Goal: Information Seeking & Learning: Find specific fact

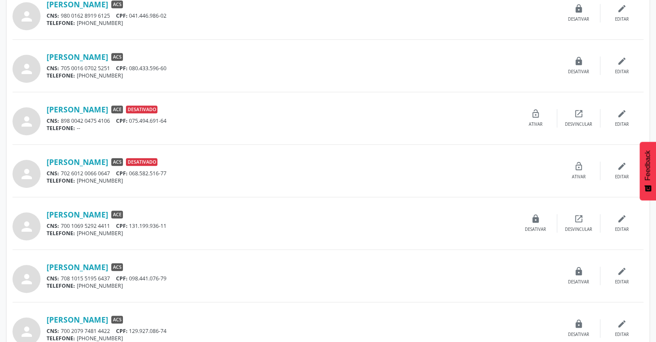
scroll to position [667, 0]
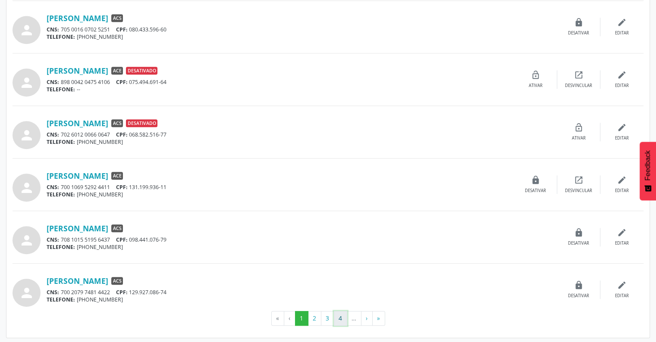
click at [341, 318] on button "4" at bounding box center [340, 318] width 13 height 15
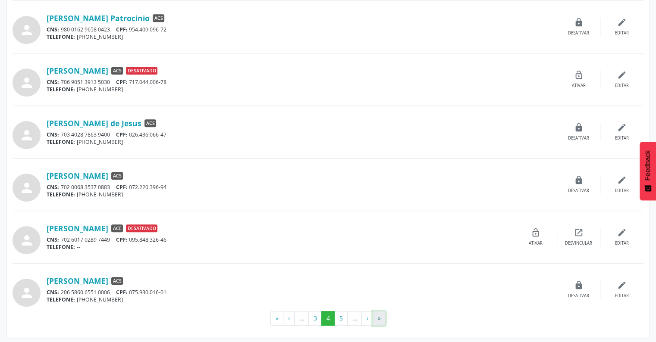
click at [375, 321] on button "»" at bounding box center [378, 318] width 13 height 15
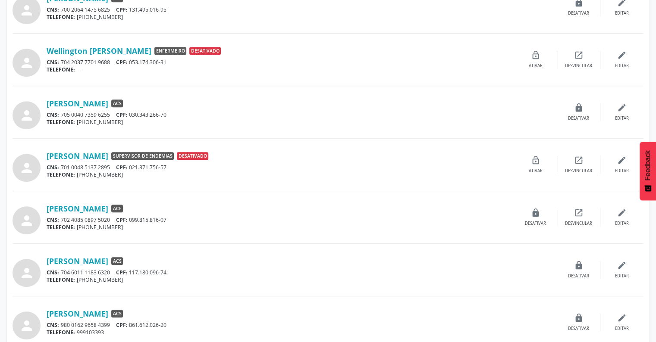
scroll to position [509, 0]
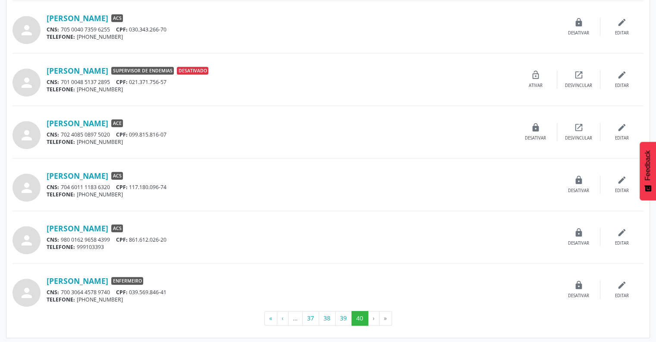
click at [295, 316] on li "…" at bounding box center [295, 318] width 14 height 15
click at [273, 319] on button "«" at bounding box center [270, 318] width 13 height 15
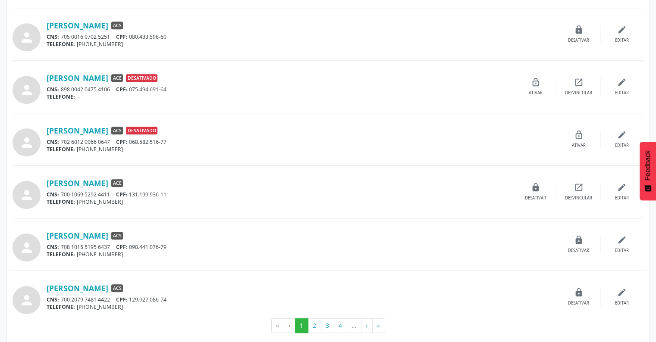
scroll to position [667, 0]
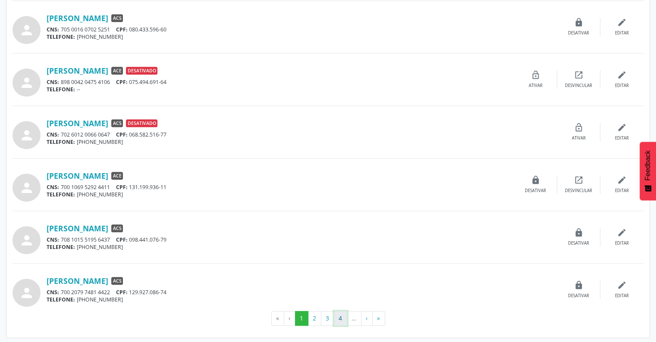
click at [345, 321] on button "4" at bounding box center [340, 318] width 13 height 15
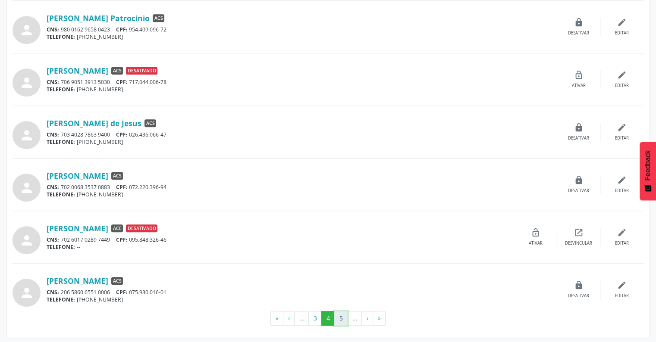
click at [343, 318] on button "5" at bounding box center [340, 318] width 13 height 15
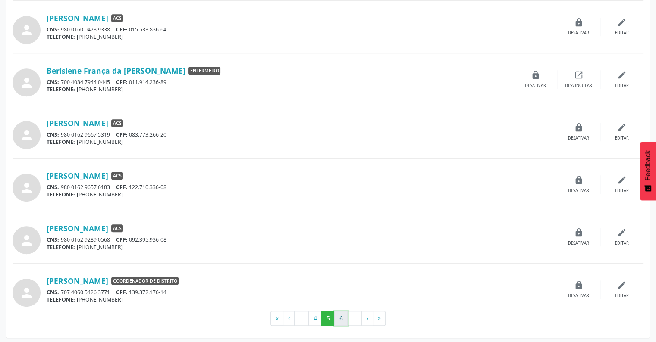
click at [345, 316] on button "6" at bounding box center [340, 318] width 13 height 15
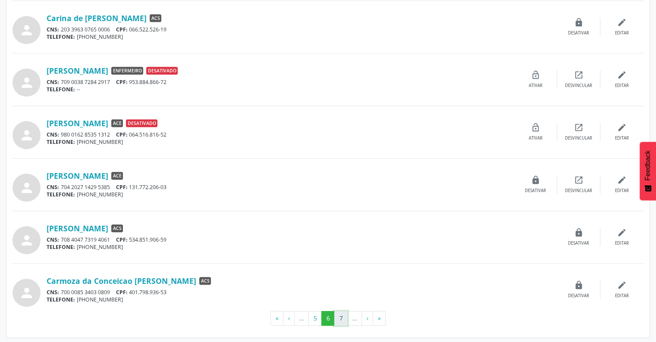
click at [341, 316] on button "7" at bounding box center [340, 318] width 13 height 15
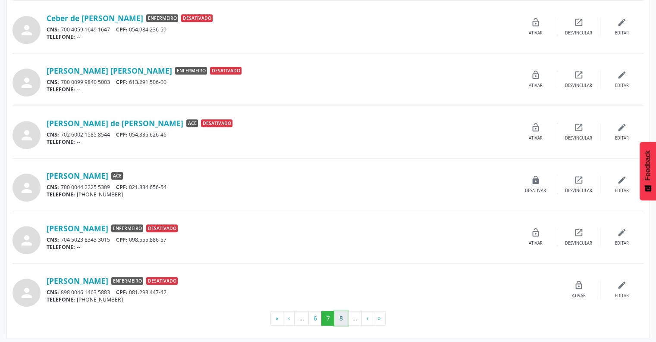
click at [339, 319] on button "8" at bounding box center [340, 318] width 13 height 15
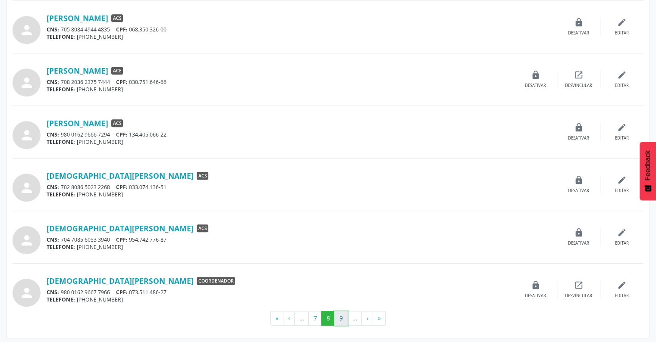
click at [345, 313] on button "9" at bounding box center [340, 318] width 13 height 15
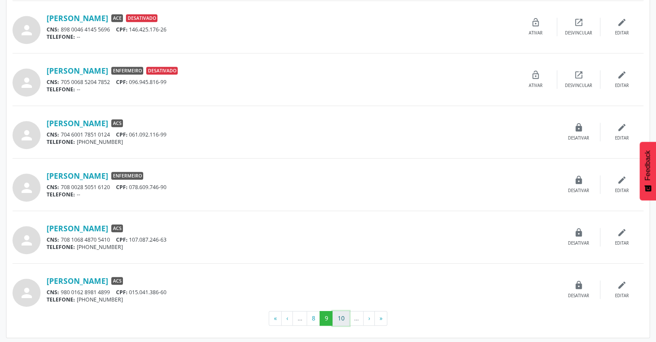
click at [345, 318] on button "10" at bounding box center [340, 318] width 17 height 15
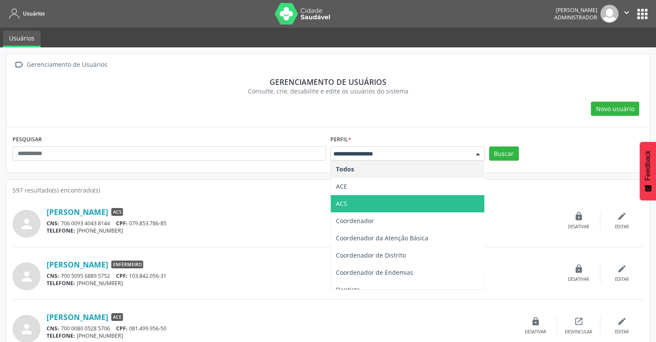
click at [366, 201] on span "ACS" at bounding box center [407, 203] width 153 height 17
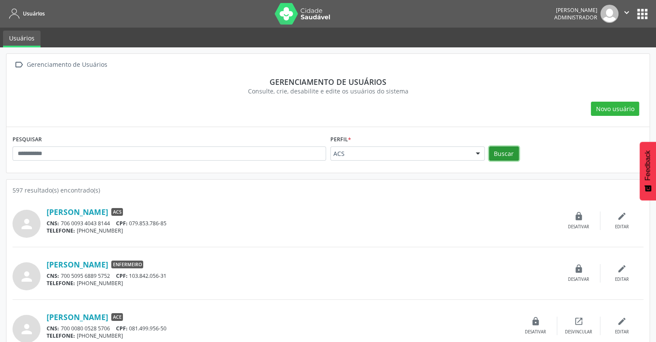
click at [495, 155] on button "Buscar" at bounding box center [504, 154] width 30 height 15
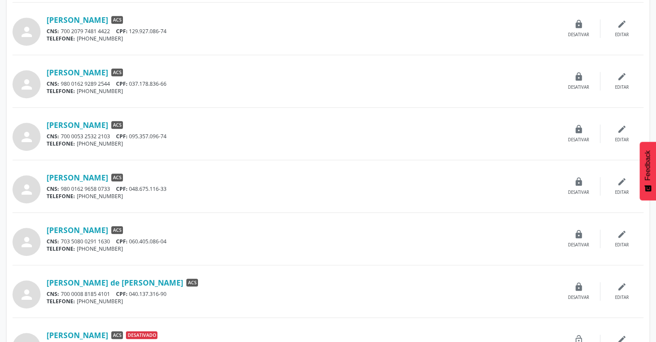
scroll to position [667, 0]
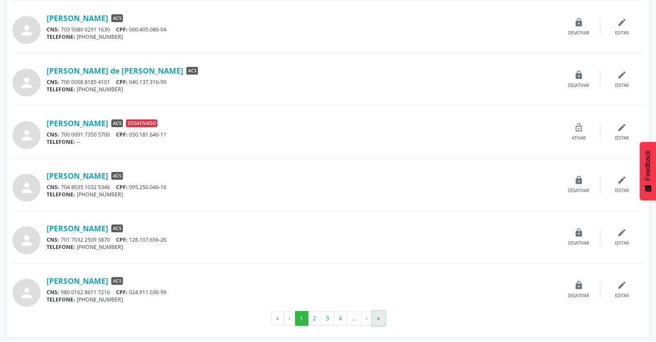
click at [376, 319] on button "»" at bounding box center [378, 318] width 13 height 15
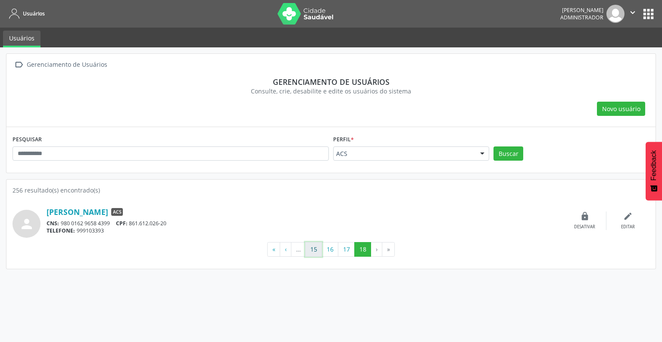
click at [318, 250] on button "15" at bounding box center [313, 249] width 17 height 15
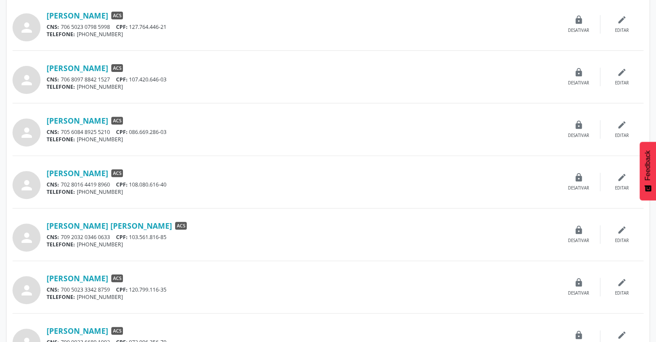
scroll to position [667, 0]
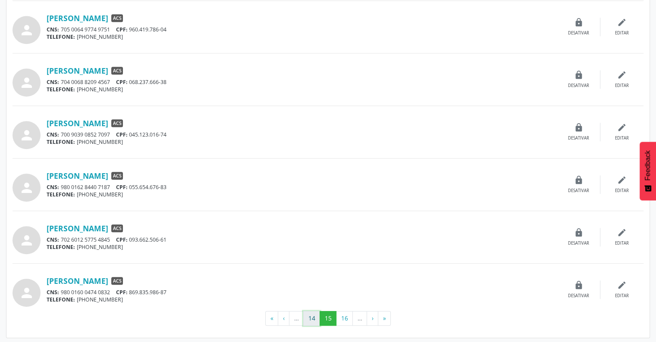
click at [312, 321] on button "14" at bounding box center [311, 318] width 17 height 15
click at [313, 319] on button "13" at bounding box center [311, 318] width 17 height 15
click at [341, 318] on button "14" at bounding box center [344, 318] width 17 height 15
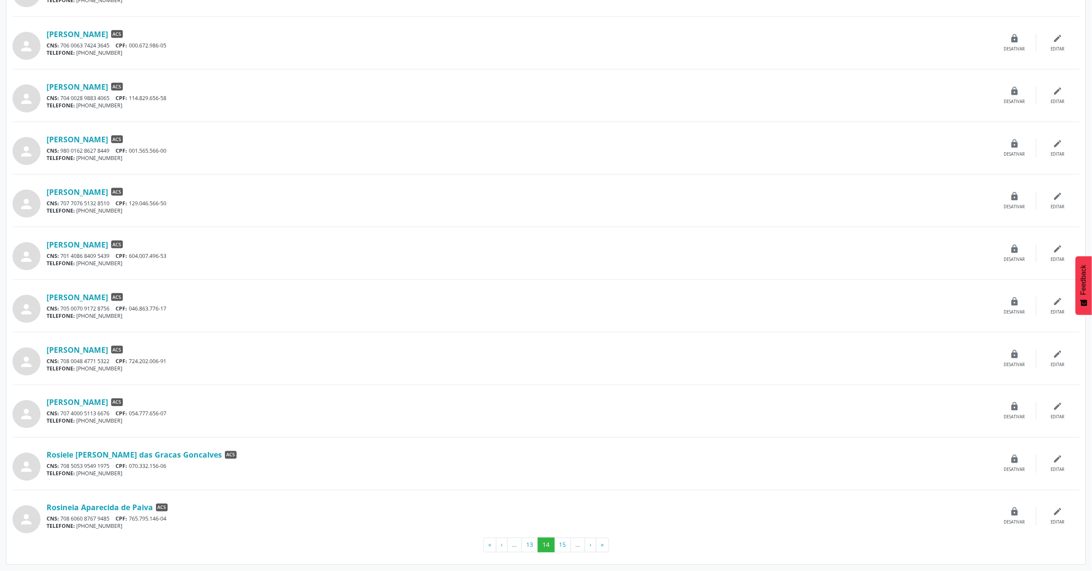
scroll to position [444, 0]
click at [560, 342] on button "15" at bounding box center [562, 545] width 17 height 15
click at [566, 342] on button "16" at bounding box center [562, 545] width 17 height 15
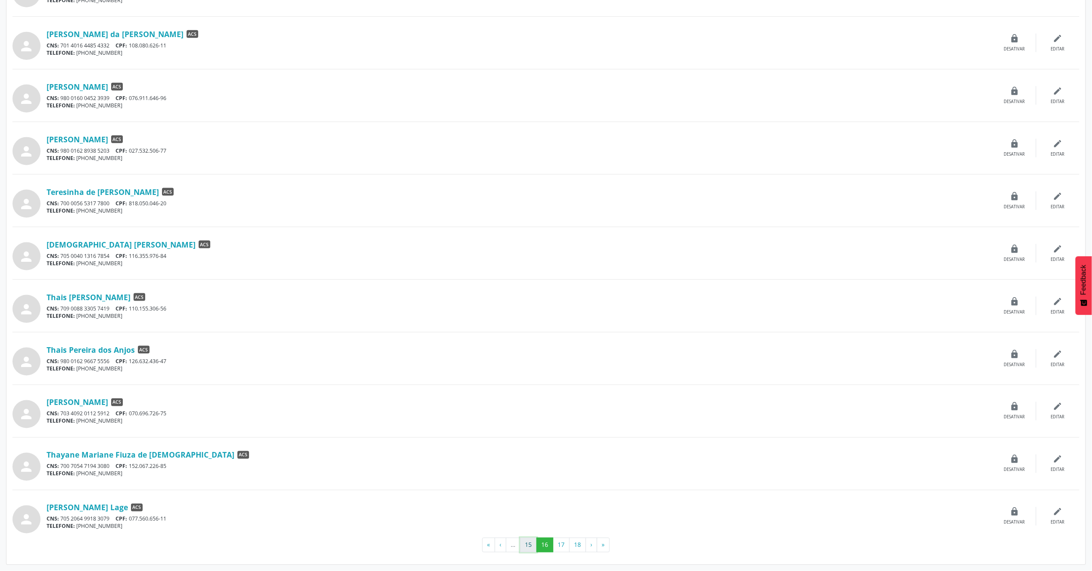
click at [531, 342] on button "15" at bounding box center [528, 545] width 17 height 15
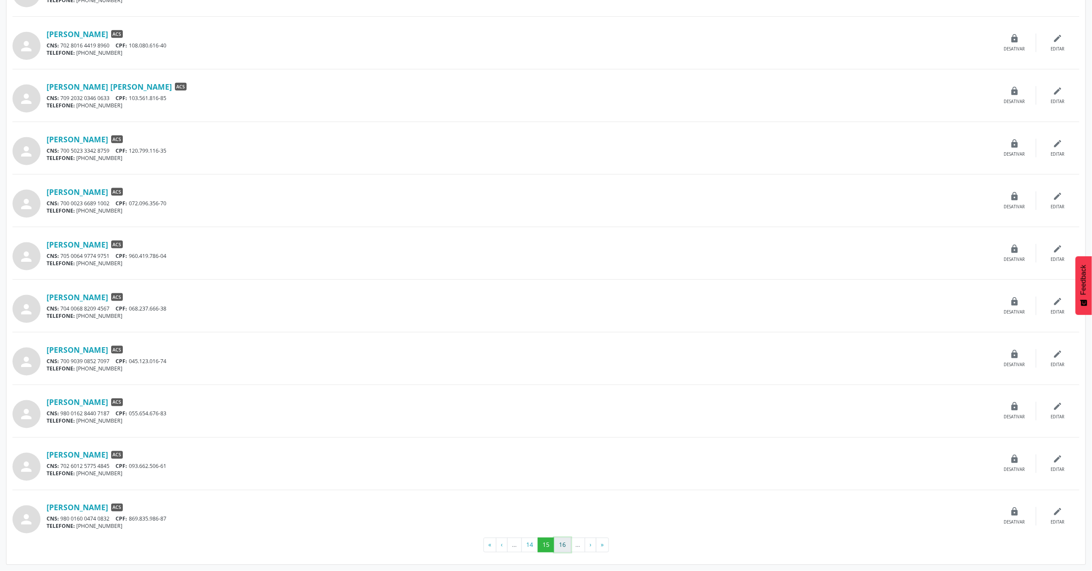
click at [557, 342] on button "16" at bounding box center [562, 545] width 17 height 15
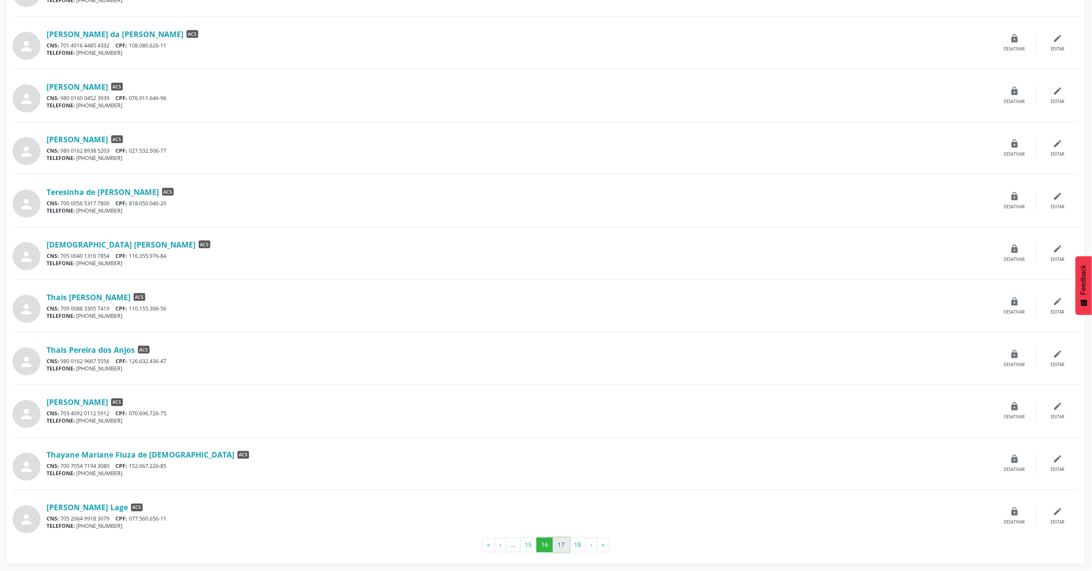
click at [561, 342] on button "17" at bounding box center [561, 545] width 17 height 15
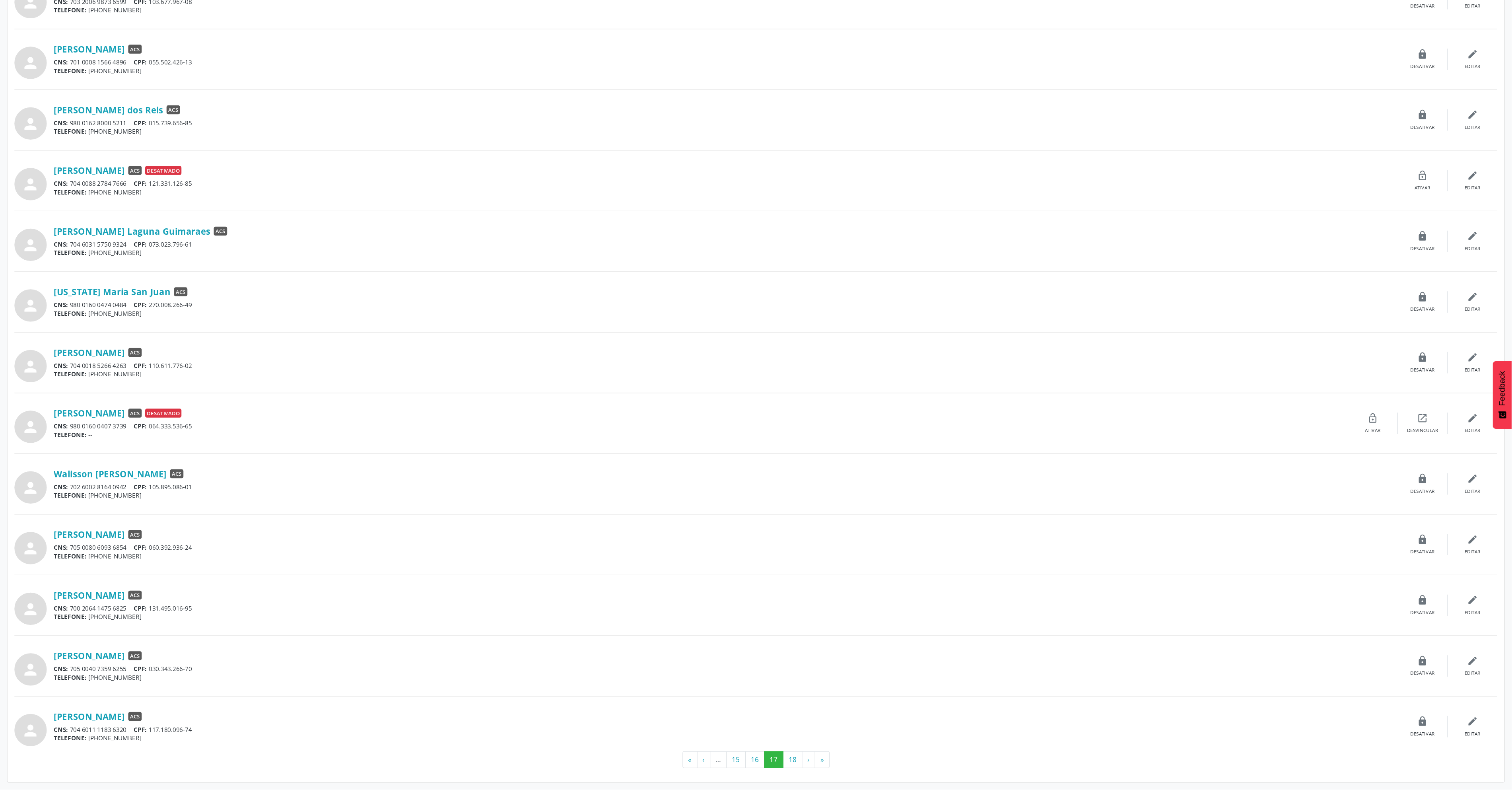
scroll to position [153, 0]
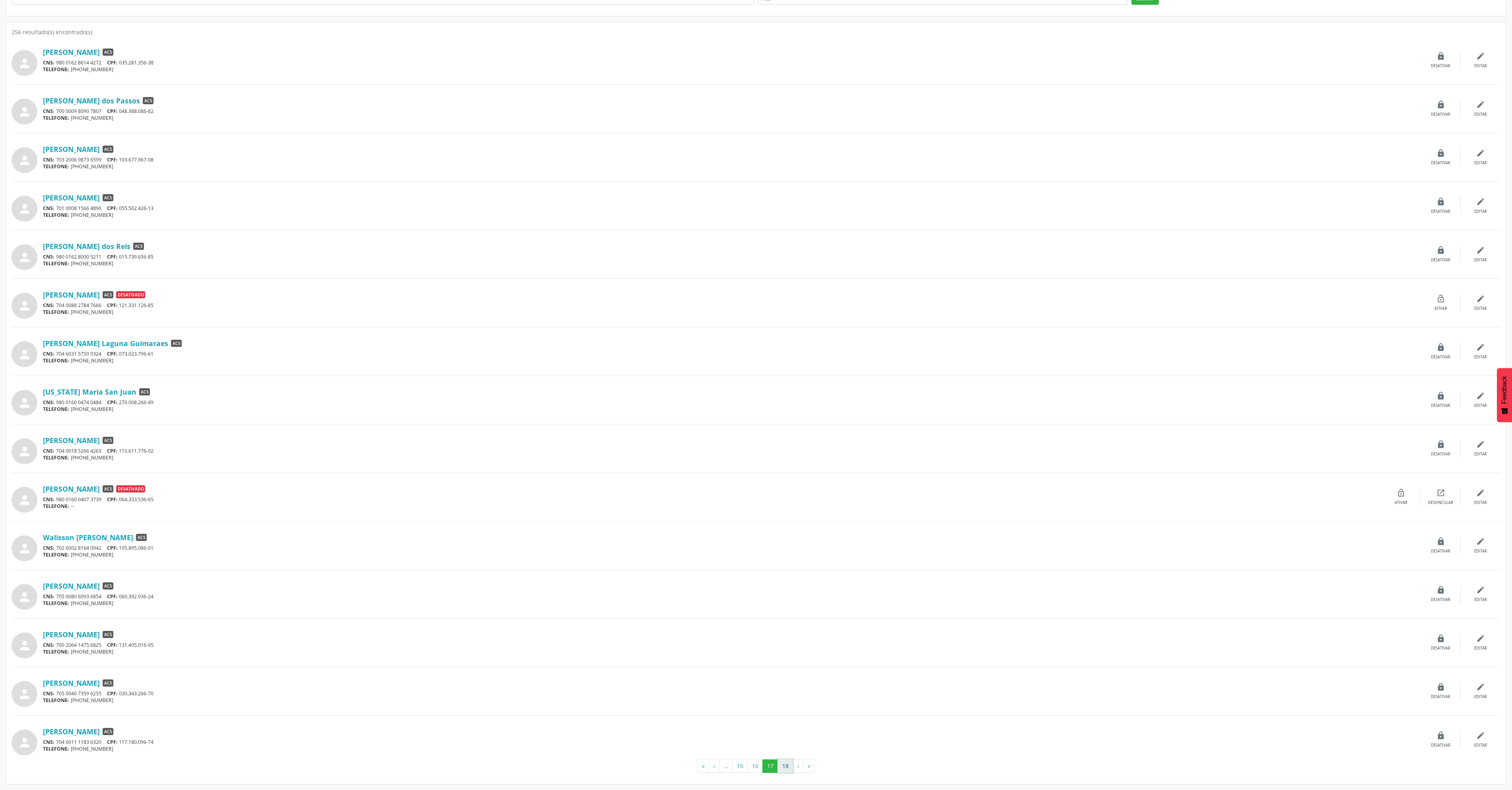
click at [611, 316] on button "18" at bounding box center [785, 766] width 16 height 14
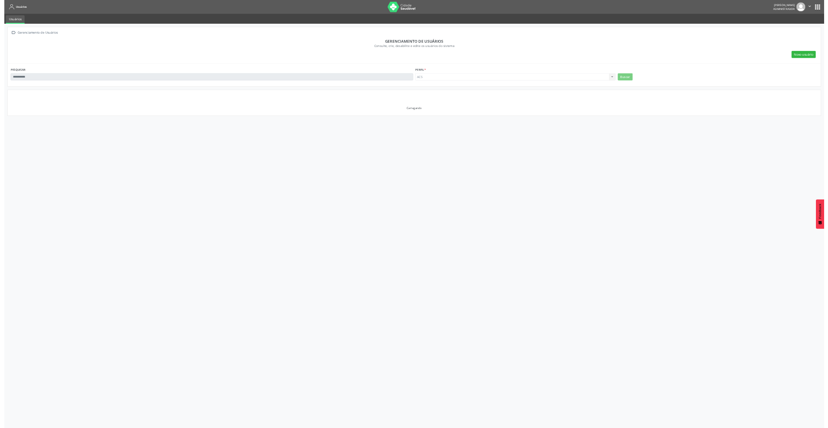
scroll to position [0, 0]
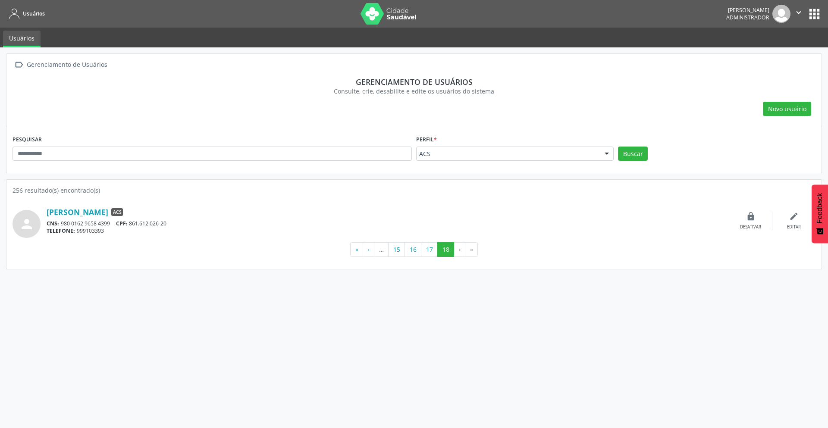
drag, startPoint x: 46, startPoint y: 210, endPoint x: 164, endPoint y: 216, distance: 118.6
click at [164, 216] on div "person [PERSON_NAME] ACS CNS: 980 0162 9658 4399 CPF: 861.612.026-20 TELEFONE: …" at bounding box center [414, 221] width 803 height 34
copy div "[PERSON_NAME] AC"
click at [43, 213] on div "person" at bounding box center [30, 221] width 34 height 34
drag, startPoint x: 43, startPoint y: 213, endPoint x: 143, endPoint y: 214, distance: 100.0
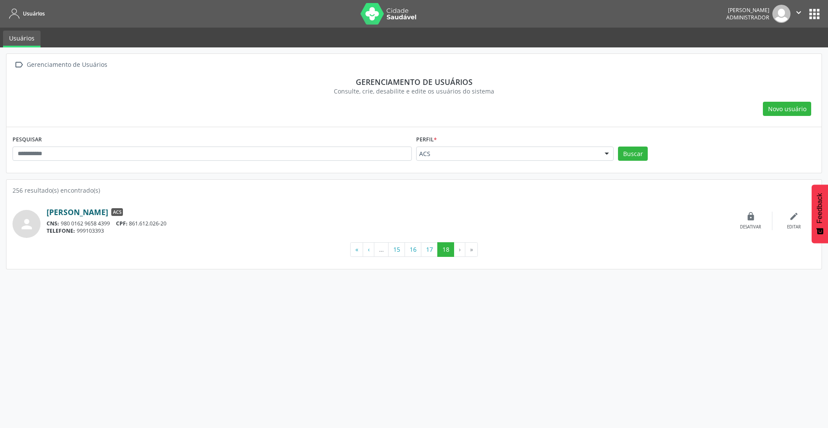
click at [143, 214] on div "person [PERSON_NAME] ACS CNS: 980 0162 9658 4399 CPF: 861.612.026-20 TELEFONE: …" at bounding box center [414, 221] width 803 height 34
click at [133, 224] on div "CNS: 980 0162 9658 4399 CPF: 861.612.026-20" at bounding box center [388, 223] width 682 height 7
drag, startPoint x: 133, startPoint y: 224, endPoint x: 189, endPoint y: 226, distance: 55.6
click at [189, 226] on div "CNS: 980 0162 9658 4399 CPF: 861.612.026-20" at bounding box center [388, 223] width 682 height 7
copy div "861.612.026-20"
